Goal: Information Seeking & Learning: Learn about a topic

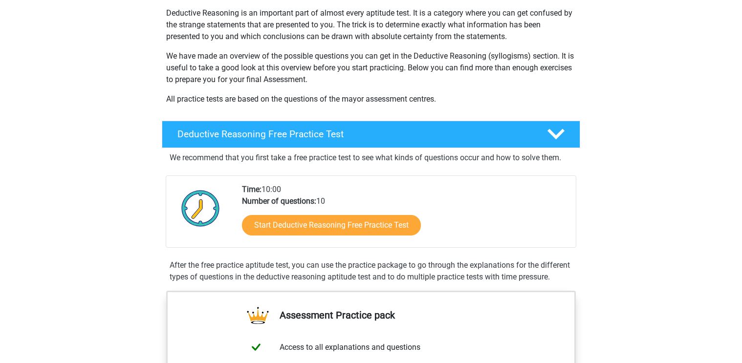
scroll to position [98, 0]
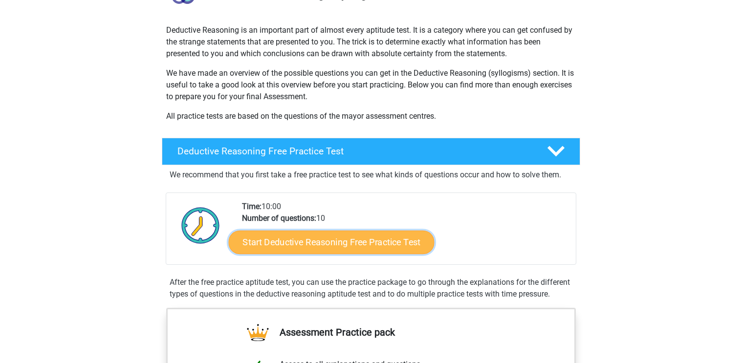
click at [288, 241] on link "Start Deductive Reasoning Free Practice Test" at bounding box center [332, 241] width 206 height 23
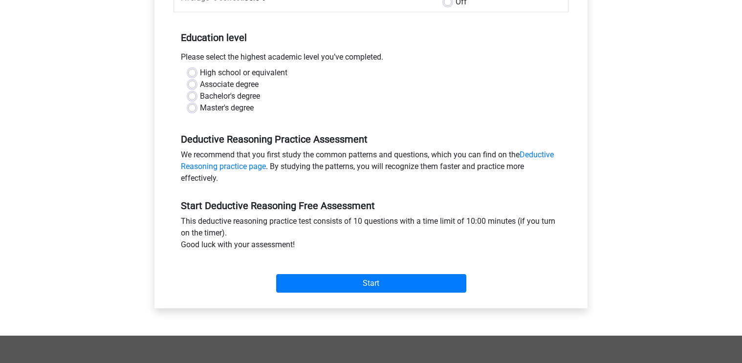
scroll to position [195, 0]
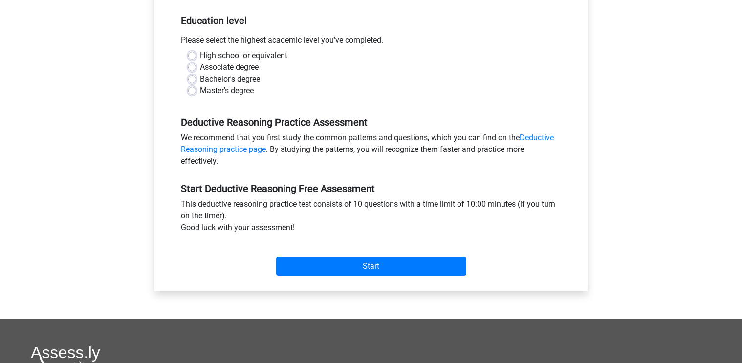
click at [200, 91] on label "Master's degree" at bounding box center [227, 91] width 54 height 12
click at [192, 91] on input "Master's degree" at bounding box center [192, 90] width 8 height 10
radio input "true"
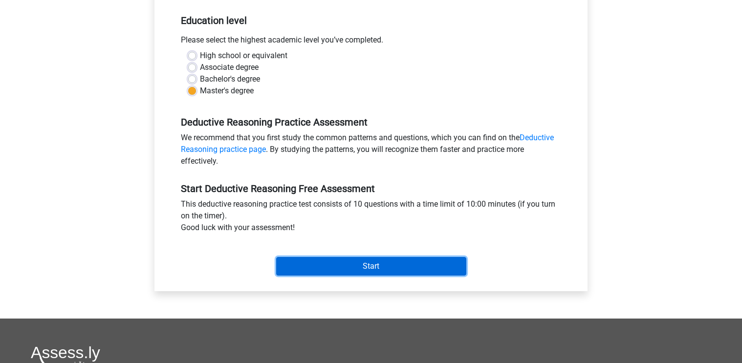
click at [319, 263] on input "Start" at bounding box center [371, 266] width 190 height 19
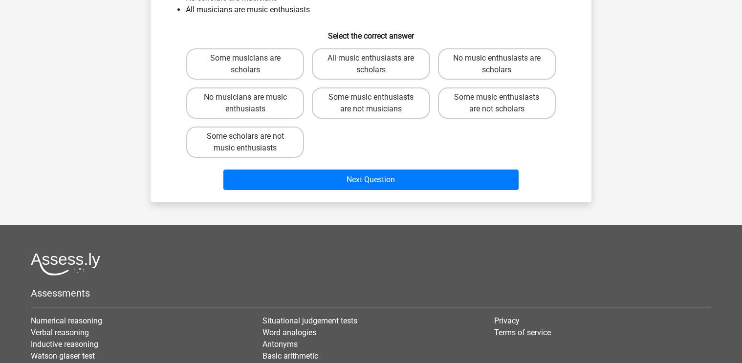
scroll to position [49, 0]
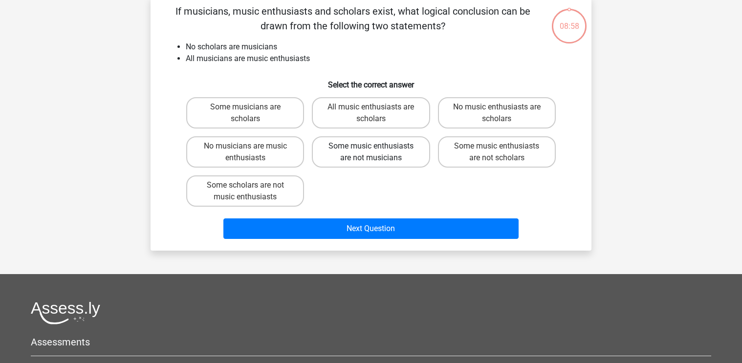
click at [364, 155] on label "Some music enthusiasts are not musicians" at bounding box center [371, 151] width 118 height 31
click at [371, 152] on input "Some music enthusiasts are not musicians" at bounding box center [374, 149] width 6 height 6
radio input "true"
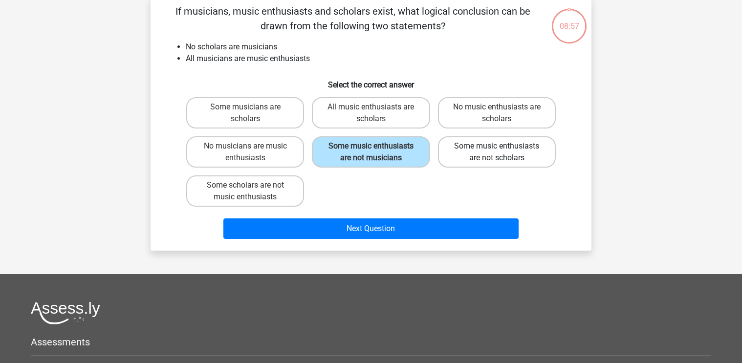
click at [488, 155] on label "Some music enthusiasts are not scholars" at bounding box center [497, 151] width 118 height 31
click at [496, 152] on input "Some music enthusiasts are not scholars" at bounding box center [499, 149] width 6 height 6
radio input "true"
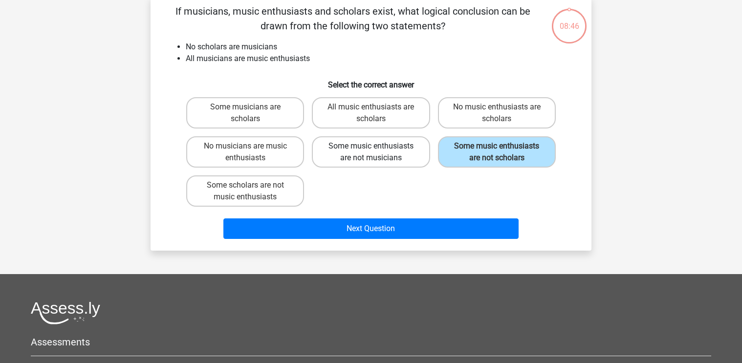
click at [349, 156] on label "Some music enthusiasts are not musicians" at bounding box center [371, 151] width 118 height 31
click at [371, 152] on input "Some music enthusiasts are not musicians" at bounding box center [374, 149] width 6 height 6
radio input "true"
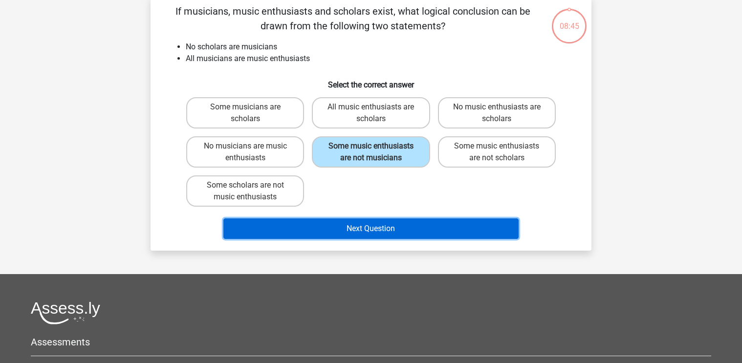
click at [347, 226] on button "Next Question" at bounding box center [371, 228] width 296 height 21
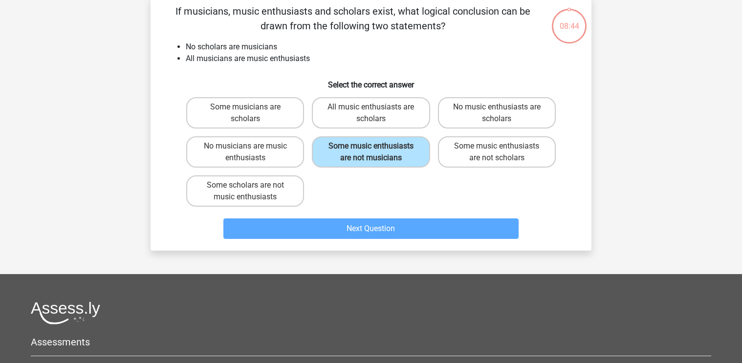
scroll to position [45, 0]
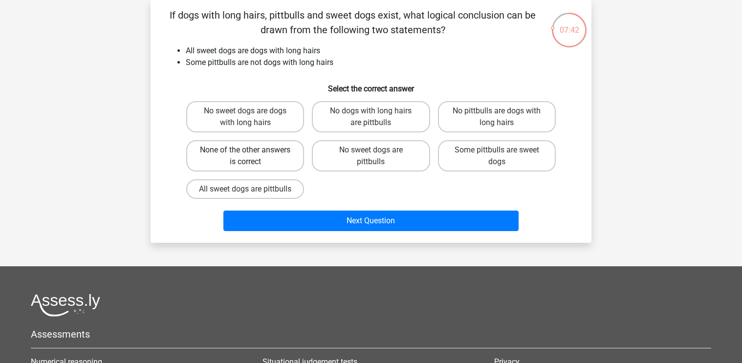
click at [296, 158] on label "None of the other answers is correct" at bounding box center [245, 155] width 118 height 31
click at [252, 156] on input "None of the other answers is correct" at bounding box center [248, 153] width 6 height 6
radio input "true"
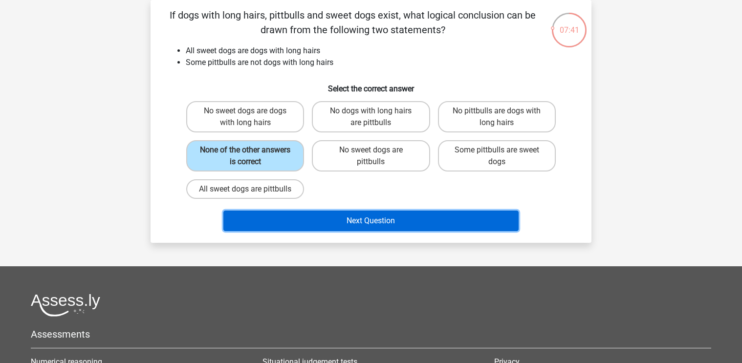
click at [368, 231] on button "Next Question" at bounding box center [371, 221] width 296 height 21
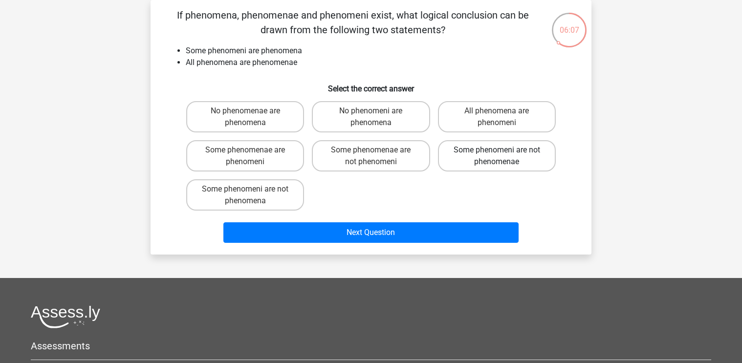
click at [490, 161] on label "Some phenomeni are not phenomenae" at bounding box center [497, 155] width 118 height 31
click at [496, 156] on input "Some phenomeni are not phenomenae" at bounding box center [499, 153] width 6 height 6
radio input "true"
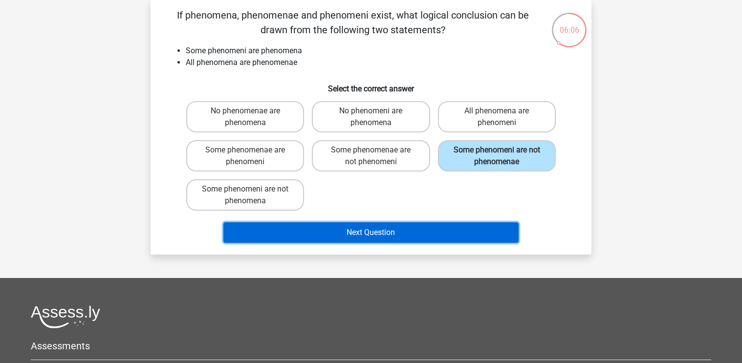
click at [438, 231] on button "Next Question" at bounding box center [371, 232] width 296 height 21
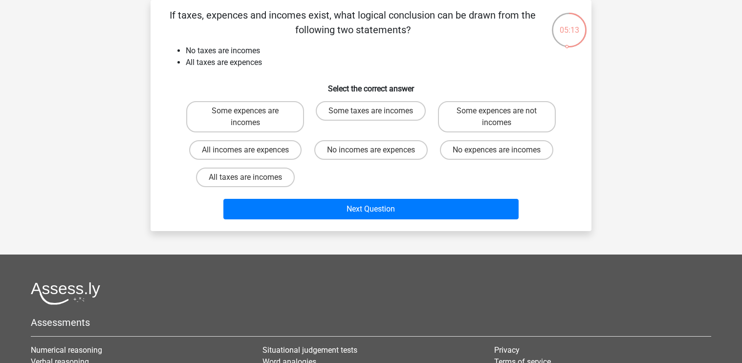
click at [370, 130] on div "Some taxes are incomes" at bounding box center [371, 116] width 118 height 31
click at [378, 153] on label "No incomes are expences" at bounding box center [370, 150] width 113 height 20
click at [377, 153] on input "No incomes are expences" at bounding box center [374, 153] width 6 height 6
radio input "true"
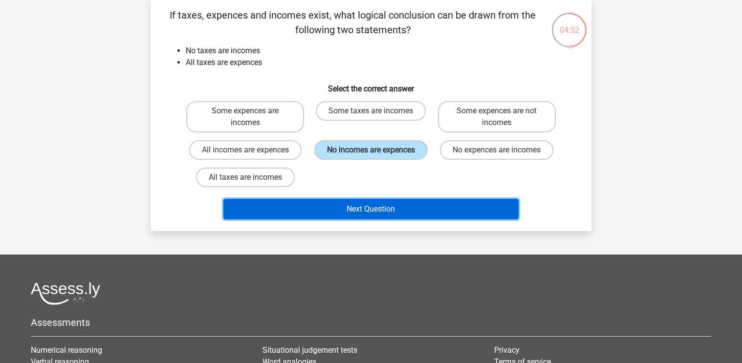
click at [376, 203] on button "Next Question" at bounding box center [371, 209] width 296 height 21
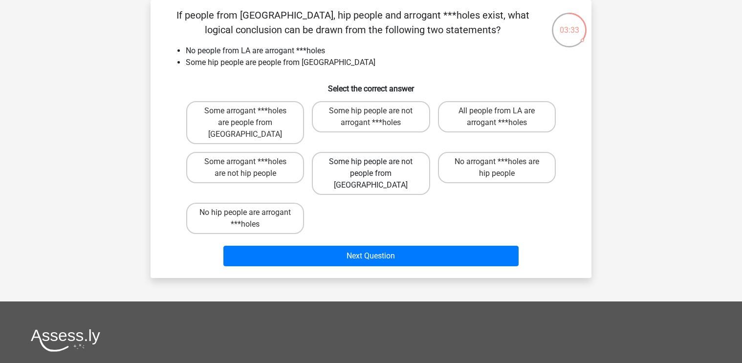
click at [347, 155] on label "Some hip people are not people from LA" at bounding box center [371, 173] width 118 height 43
click at [371, 162] on input "Some hip people are not people from LA" at bounding box center [374, 165] width 6 height 6
radio input "true"
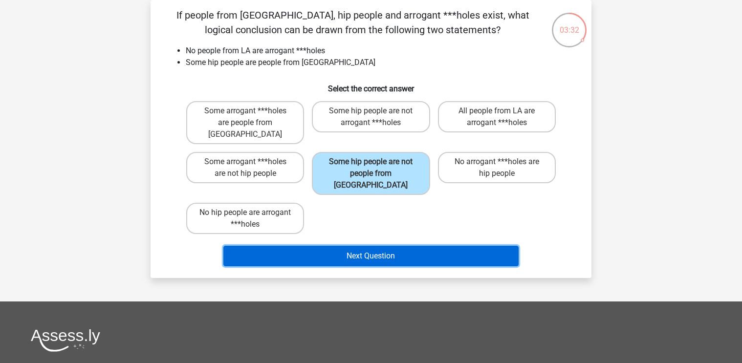
click at [351, 246] on button "Next Question" at bounding box center [371, 256] width 296 height 21
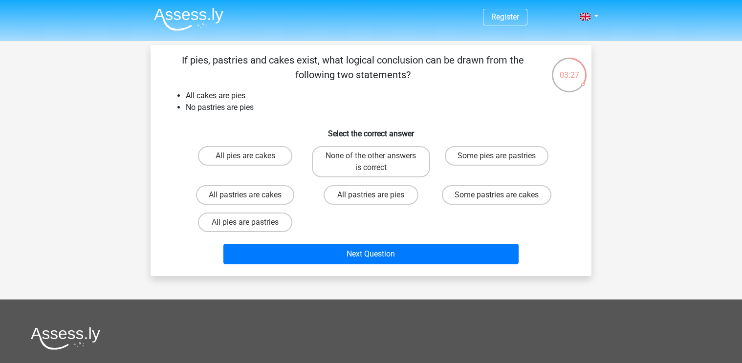
scroll to position [49, 0]
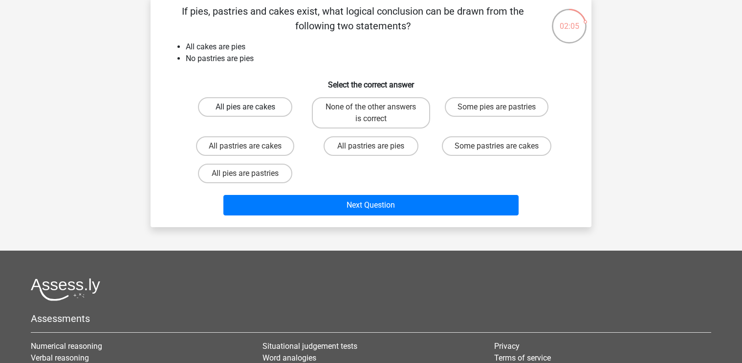
click at [233, 106] on label "All pies are cakes" at bounding box center [245, 107] width 94 height 20
click at [245, 107] on input "All pies are cakes" at bounding box center [248, 110] width 6 height 6
radio input "true"
click at [369, 117] on label "None of the other answers is correct" at bounding box center [371, 112] width 118 height 31
click at [371, 113] on input "None of the other answers is correct" at bounding box center [374, 110] width 6 height 6
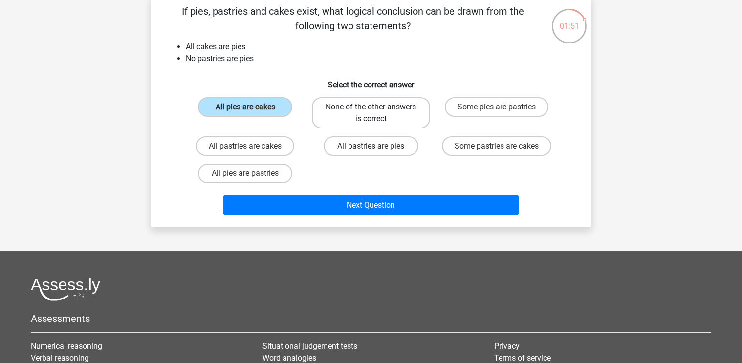
radio input "true"
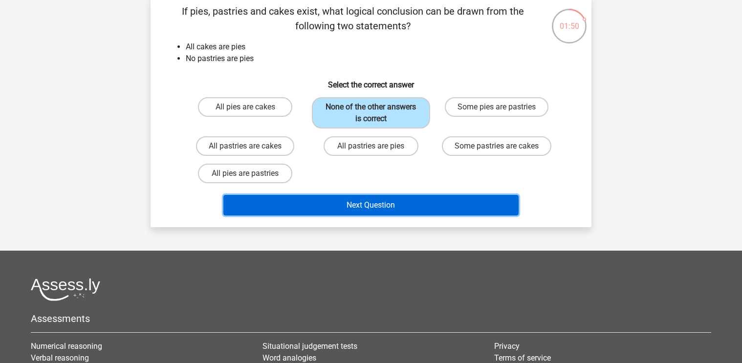
click at [364, 204] on button "Next Question" at bounding box center [371, 205] width 296 height 21
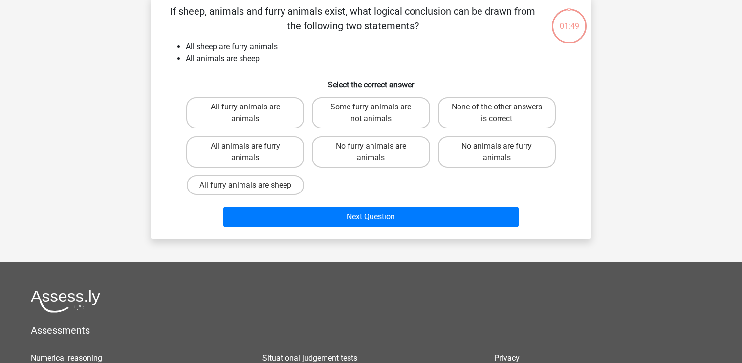
scroll to position [45, 0]
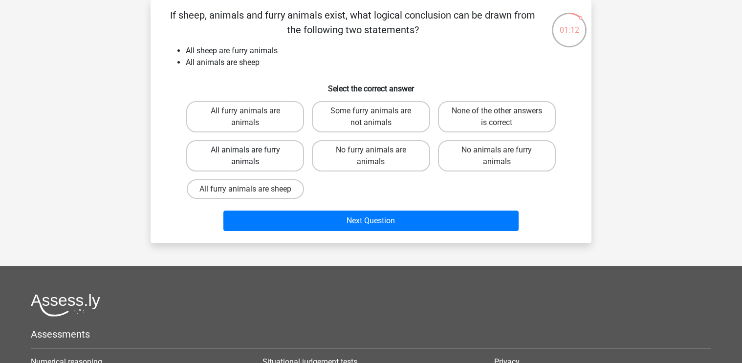
click at [270, 161] on label "All animals are furry animals" at bounding box center [245, 155] width 118 height 31
click at [252, 156] on input "All animals are furry animals" at bounding box center [248, 153] width 6 height 6
radio input "true"
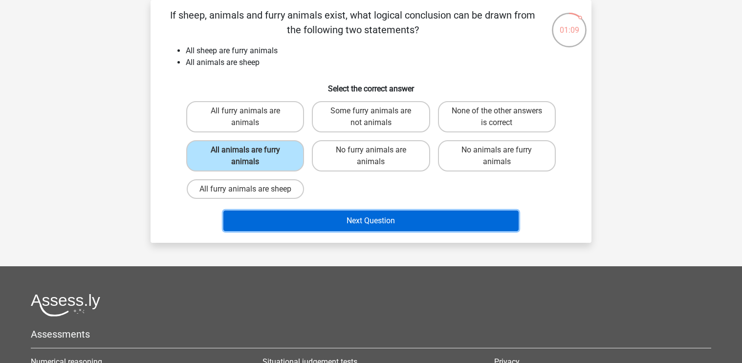
click at [367, 228] on button "Next Question" at bounding box center [371, 221] width 296 height 21
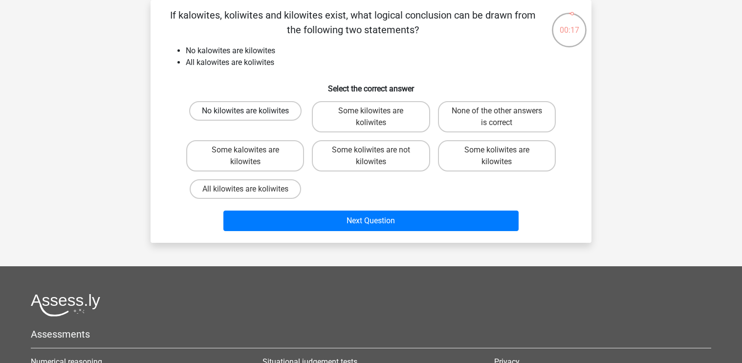
click at [236, 113] on label "No kilowites are koliwites" at bounding box center [245, 111] width 112 height 20
click at [245, 113] on input "No kilowites are koliwites" at bounding box center [248, 114] width 6 height 6
radio input "true"
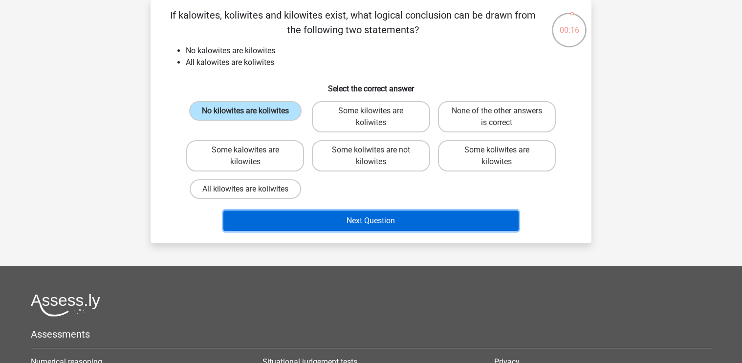
click at [356, 220] on button "Next Question" at bounding box center [371, 221] width 296 height 21
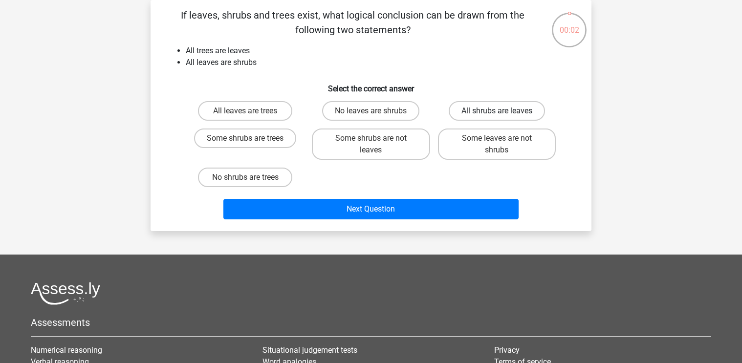
click at [472, 107] on label "All shrubs are leaves" at bounding box center [496, 111] width 96 height 20
click at [496, 111] on input "All shrubs are leaves" at bounding box center [499, 114] width 6 height 6
radio input "true"
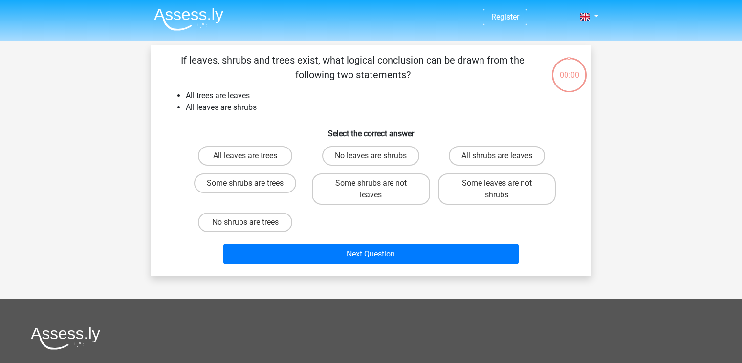
scroll to position [45, 0]
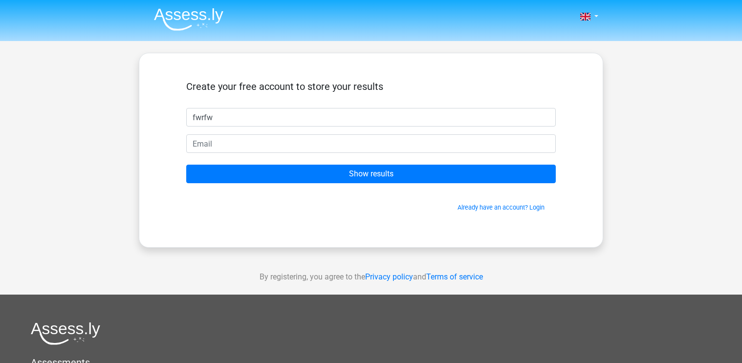
type input "fwrfw"
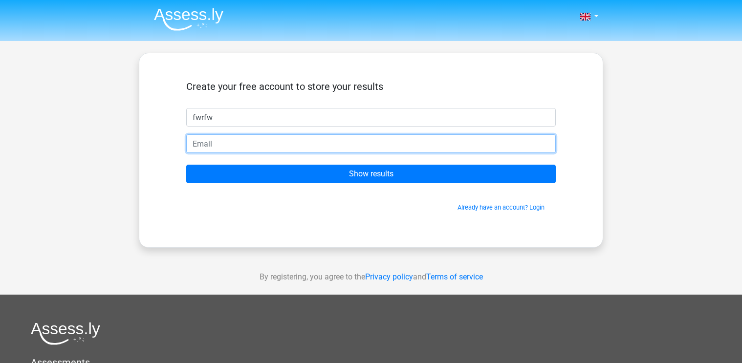
click at [210, 141] on input "email" at bounding box center [370, 143] width 369 height 19
type input "[PERSON_NAME][EMAIL_ADDRESS][DOMAIN_NAME]"
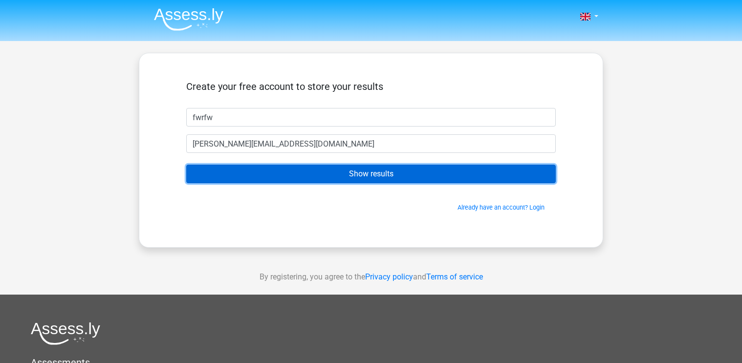
click at [255, 170] on input "Show results" at bounding box center [370, 174] width 369 height 19
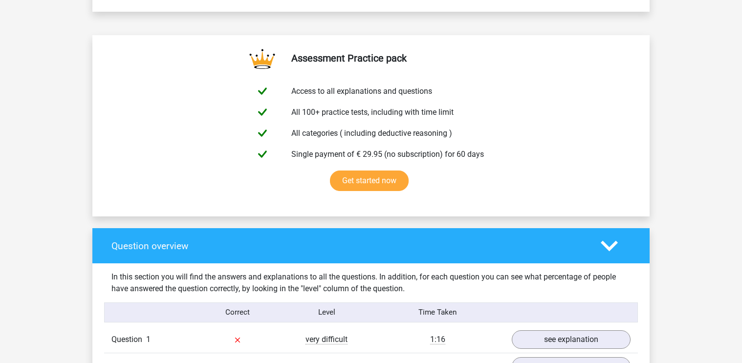
scroll to position [537, 0]
